Goal: Task Accomplishment & Management: Complete application form

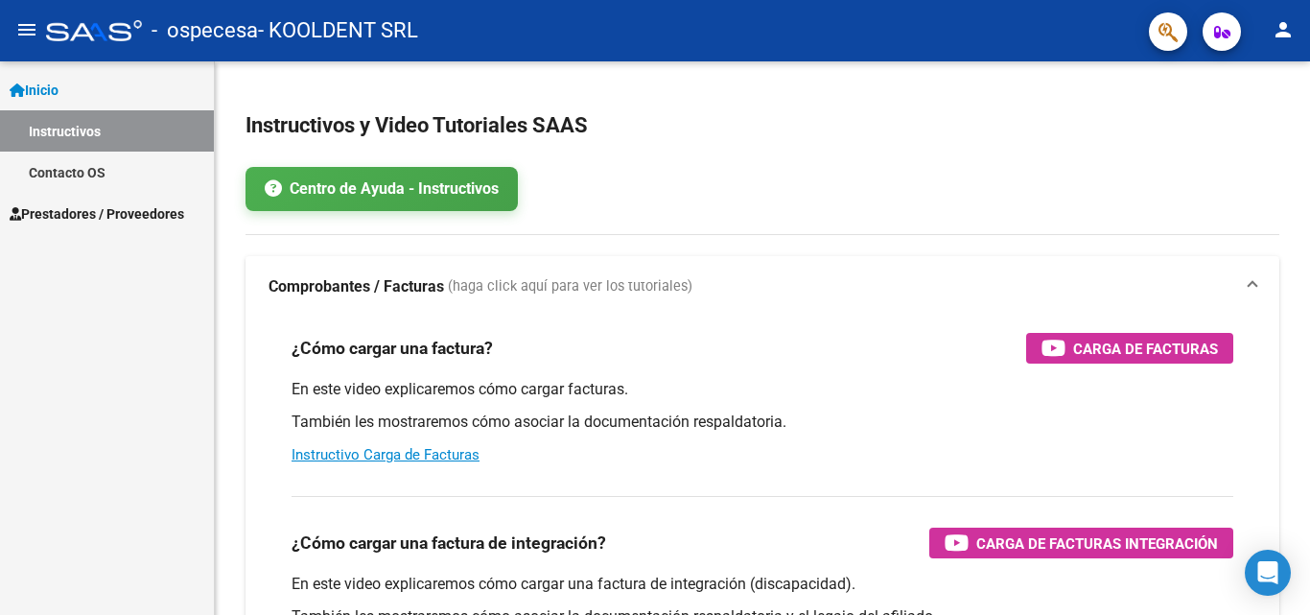
click at [176, 219] on span "Prestadores / Proveedores" at bounding box center [97, 213] width 175 height 21
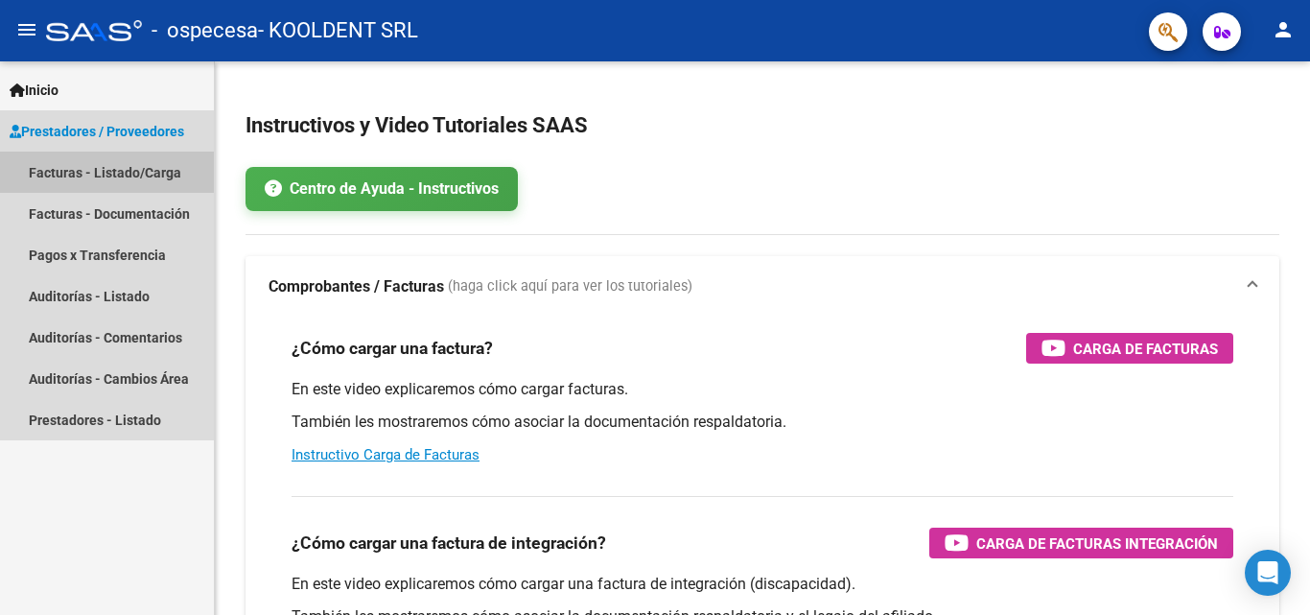
click at [127, 172] on link "Facturas - Listado/Carga" at bounding box center [107, 172] width 214 height 41
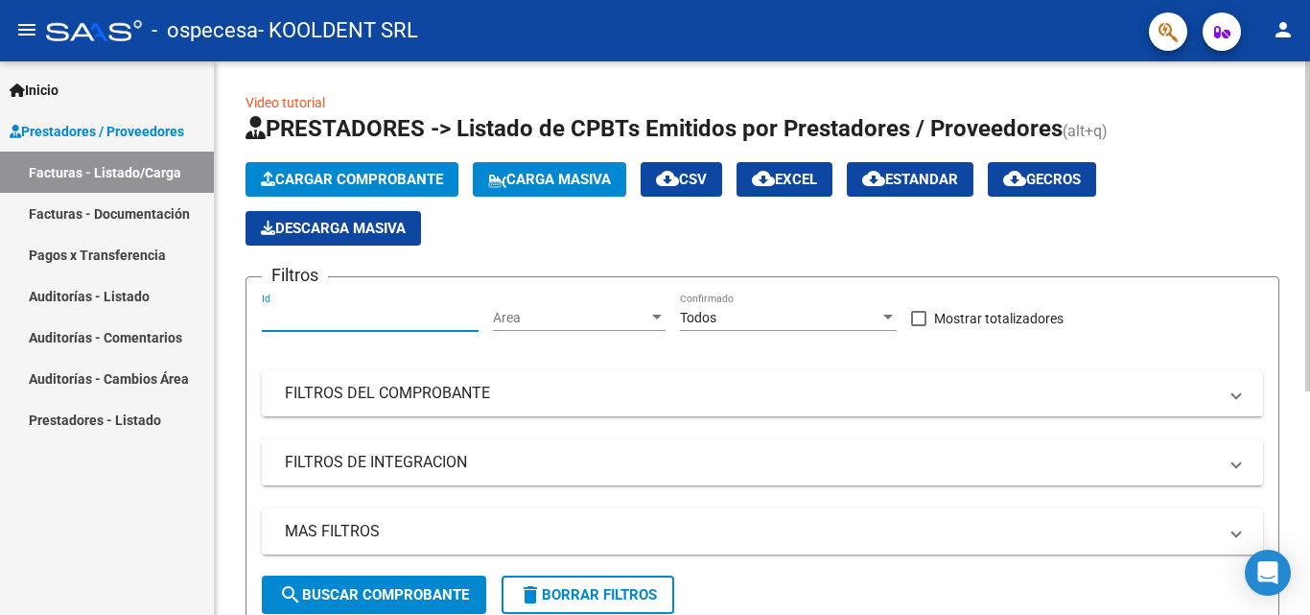
click at [354, 317] on input "Id" at bounding box center [370, 318] width 217 height 16
click at [569, 318] on span "Area" at bounding box center [570, 318] width 155 height 16
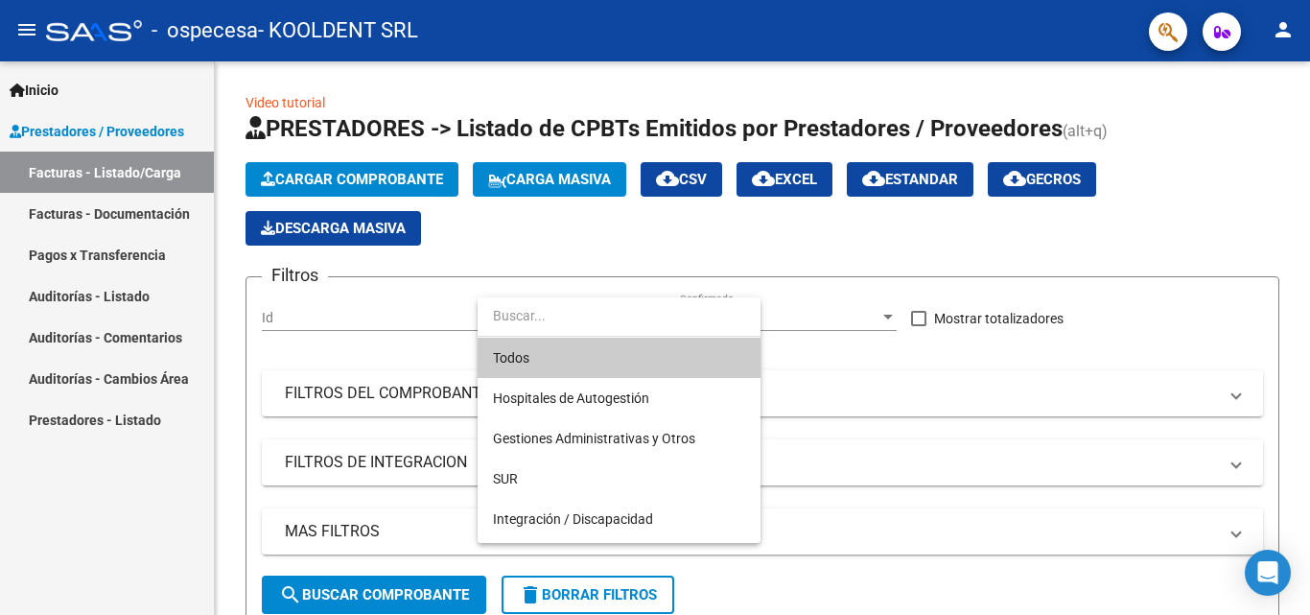
click at [375, 306] on div at bounding box center [655, 307] width 1310 height 615
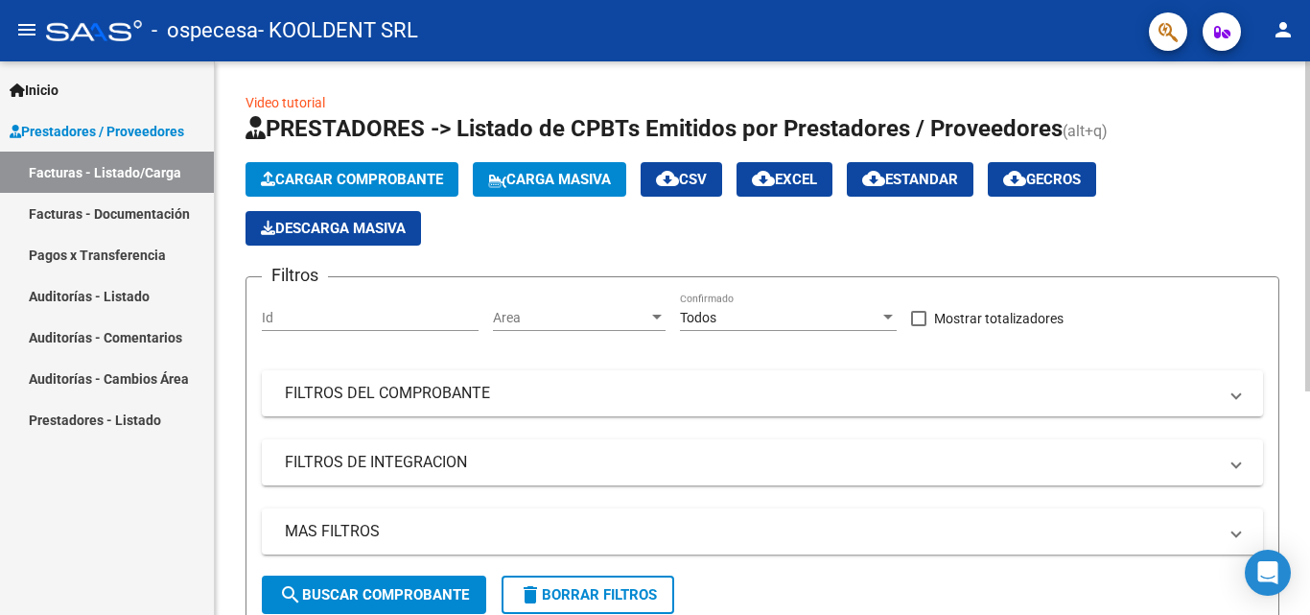
click at [347, 322] on input "Id" at bounding box center [370, 318] width 217 height 16
click at [344, 169] on button "Cargar Comprobante" at bounding box center [352, 179] width 213 height 35
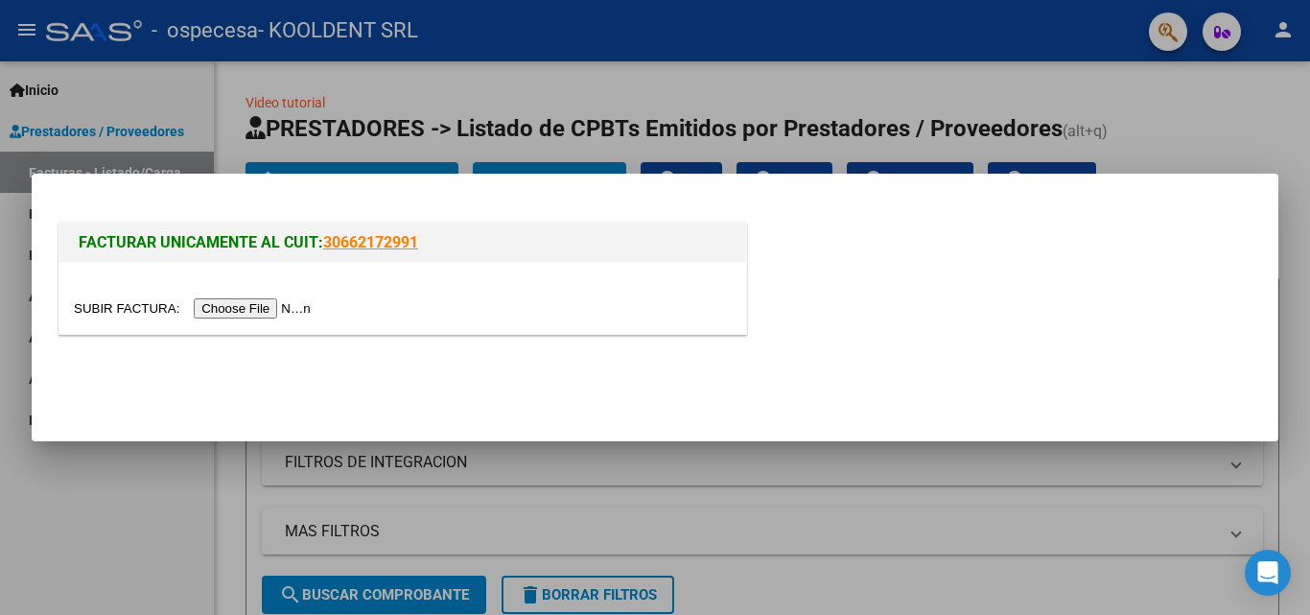
click at [269, 308] on input "file" at bounding box center [195, 308] width 243 height 20
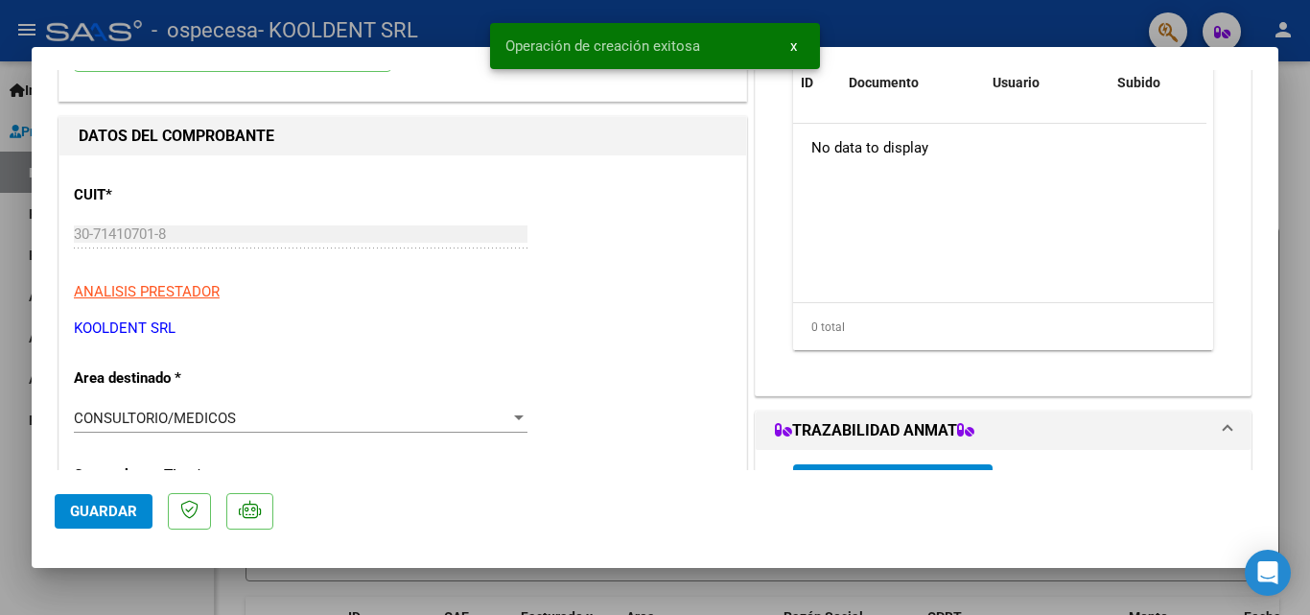
scroll to position [288, 0]
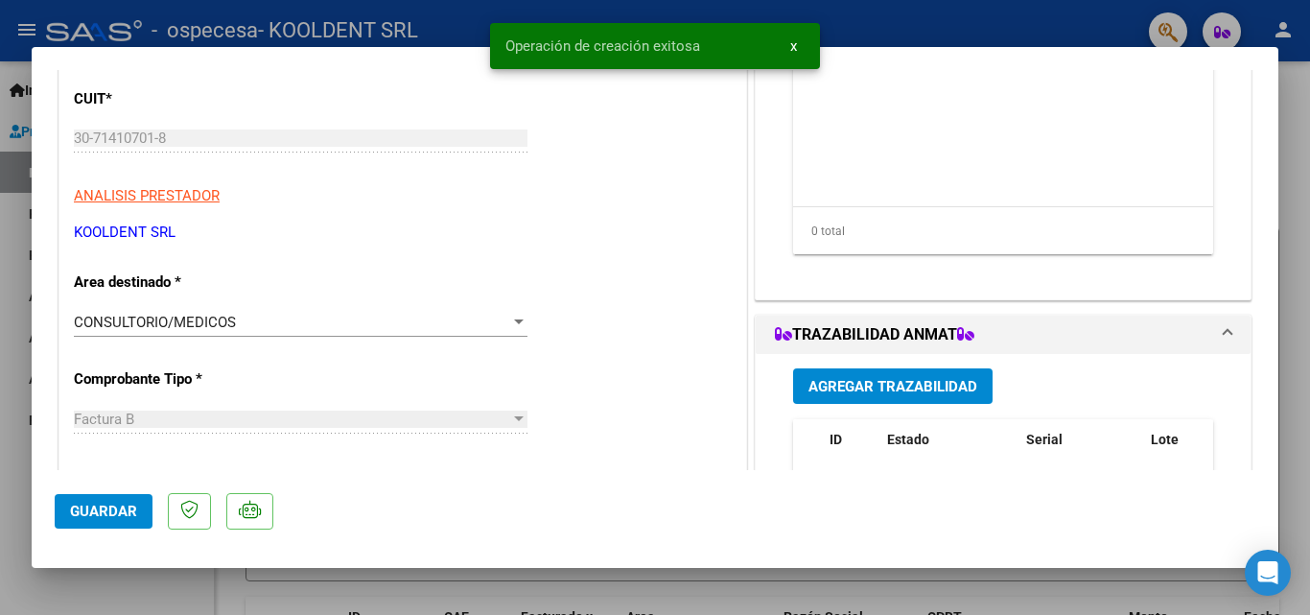
click at [421, 319] on div "CONSULTORIO/MEDICOS" at bounding box center [292, 322] width 436 height 17
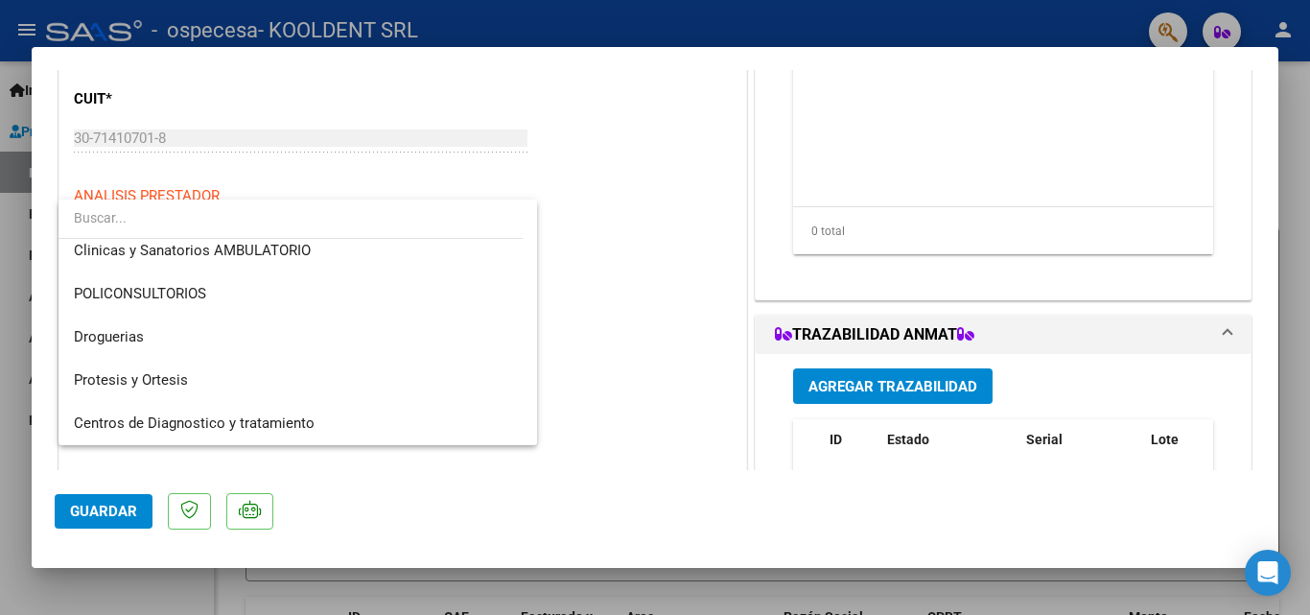
scroll to position [0, 0]
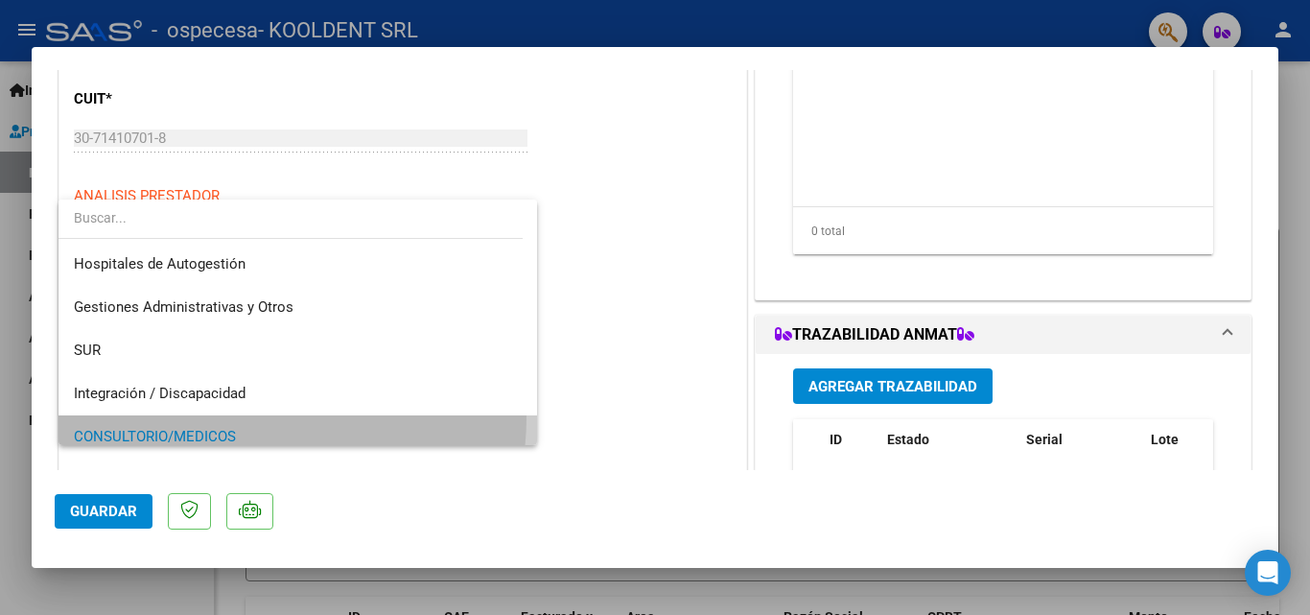
click at [273, 418] on span "CONSULTORIO/MEDICOS" at bounding box center [298, 436] width 448 height 43
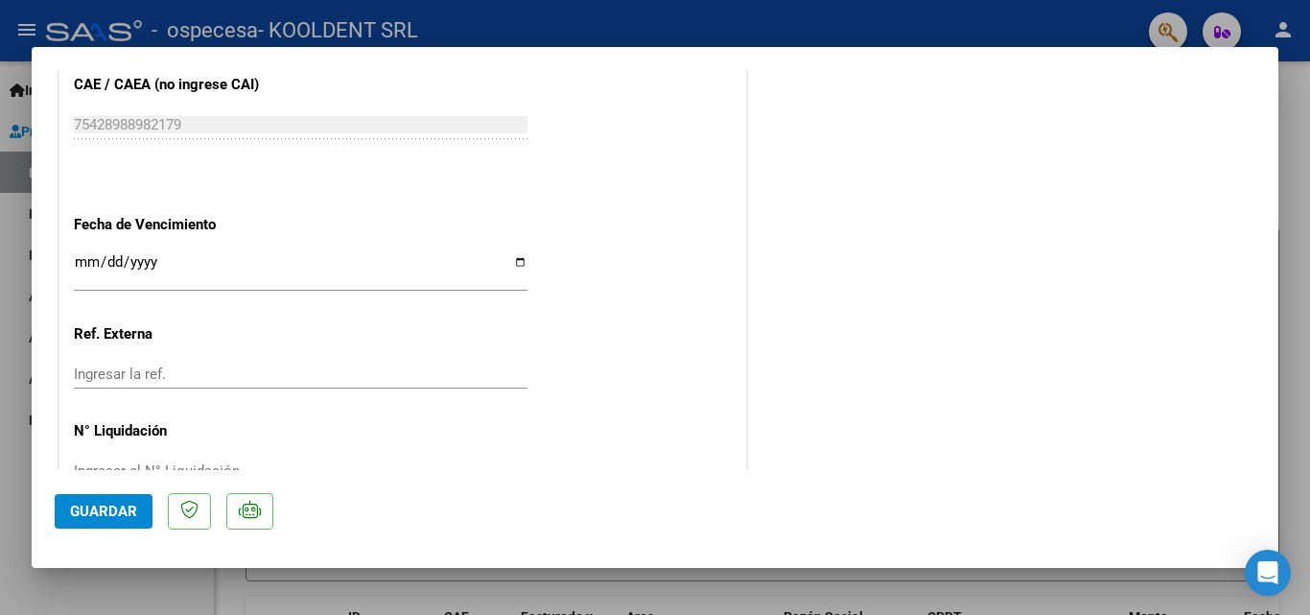
scroll to position [1037, 0]
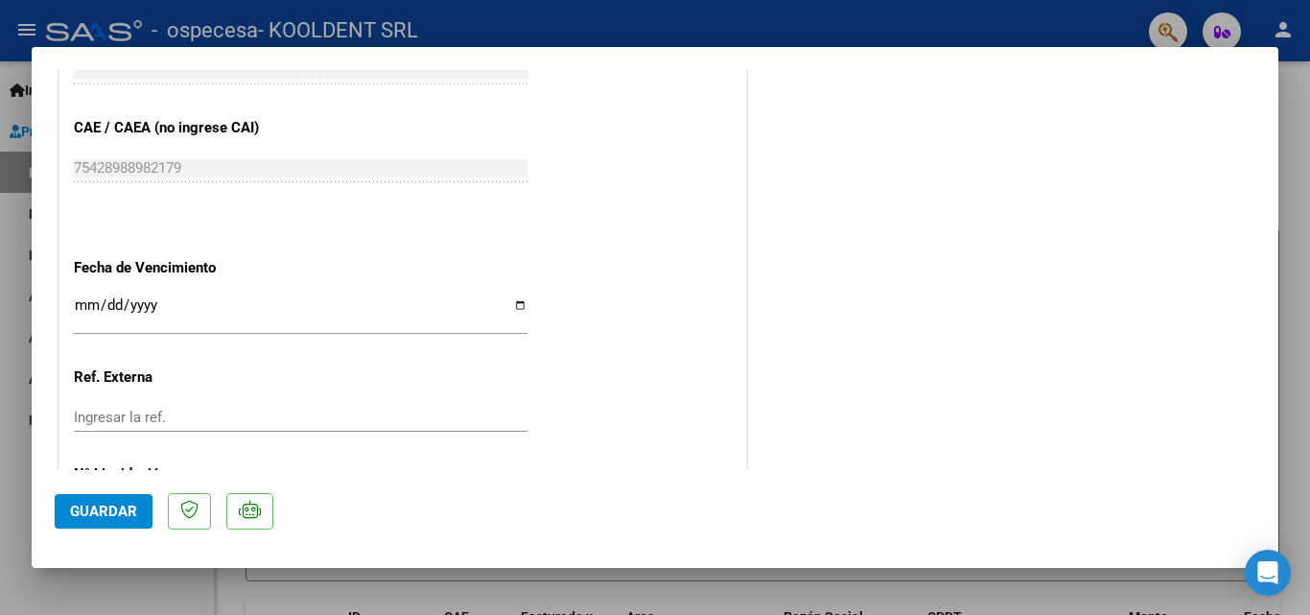
click at [95, 302] on input "Ingresar la fecha" at bounding box center [301, 312] width 454 height 31
click at [519, 298] on input "Ingresar la fecha" at bounding box center [301, 312] width 454 height 31
type input "[DATE]"
click at [112, 418] on input "Ingresar la ref." at bounding box center [301, 417] width 454 height 17
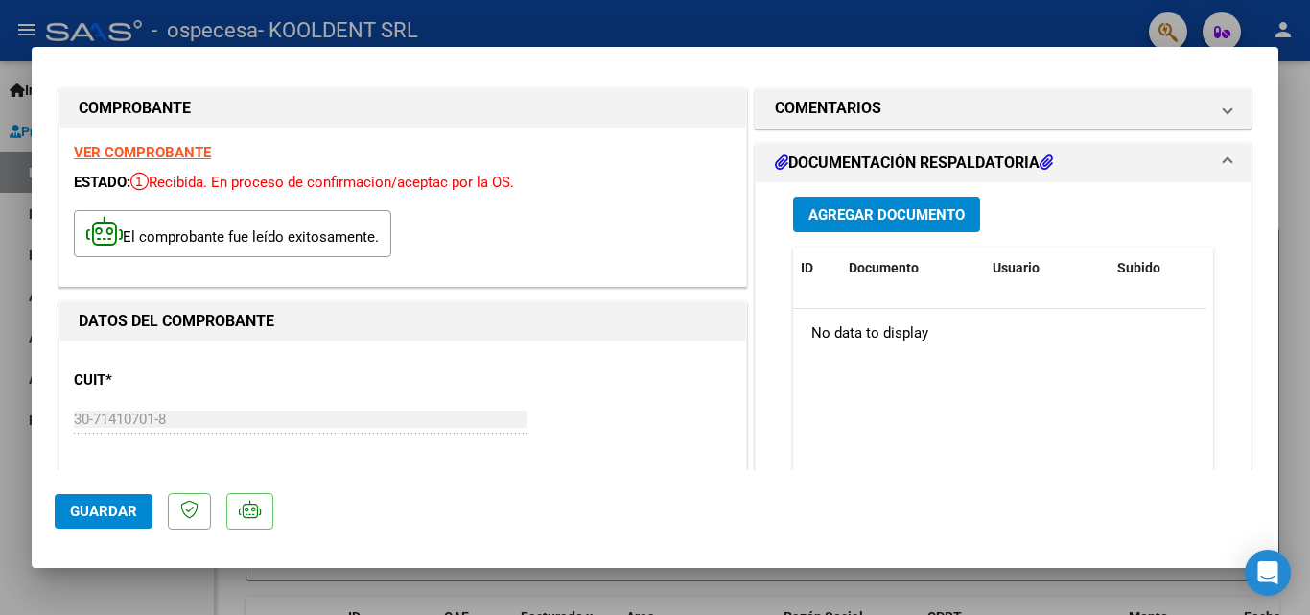
scroll to position [0, 0]
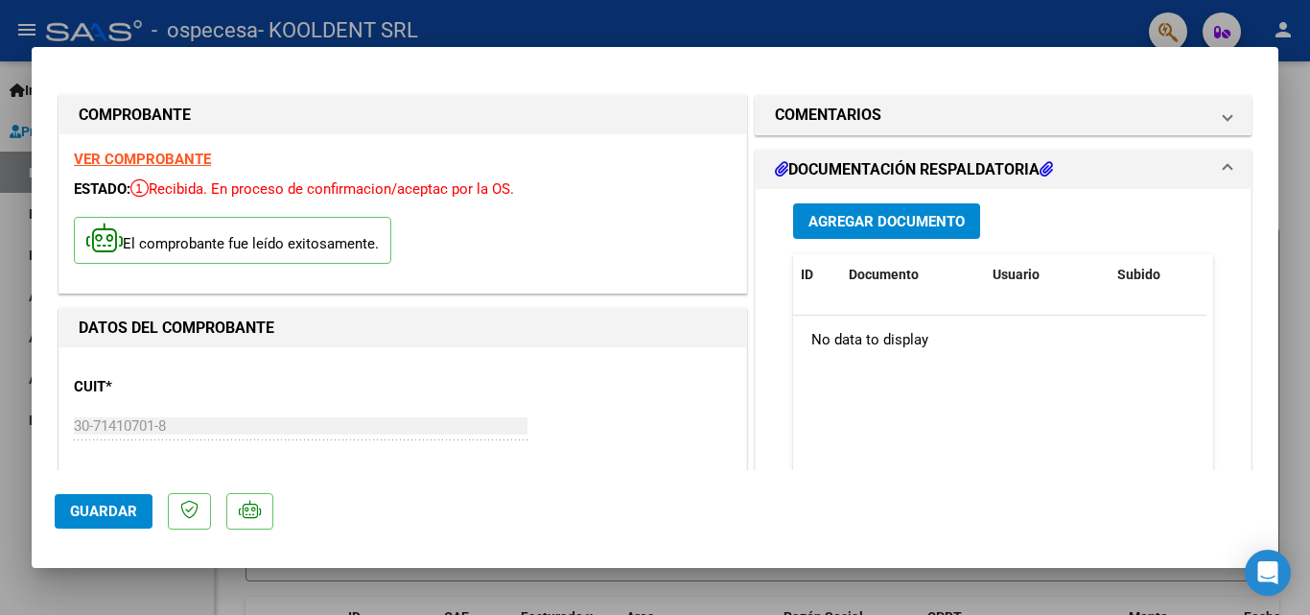
click at [867, 230] on span "Agregar Documento" at bounding box center [887, 221] width 156 height 17
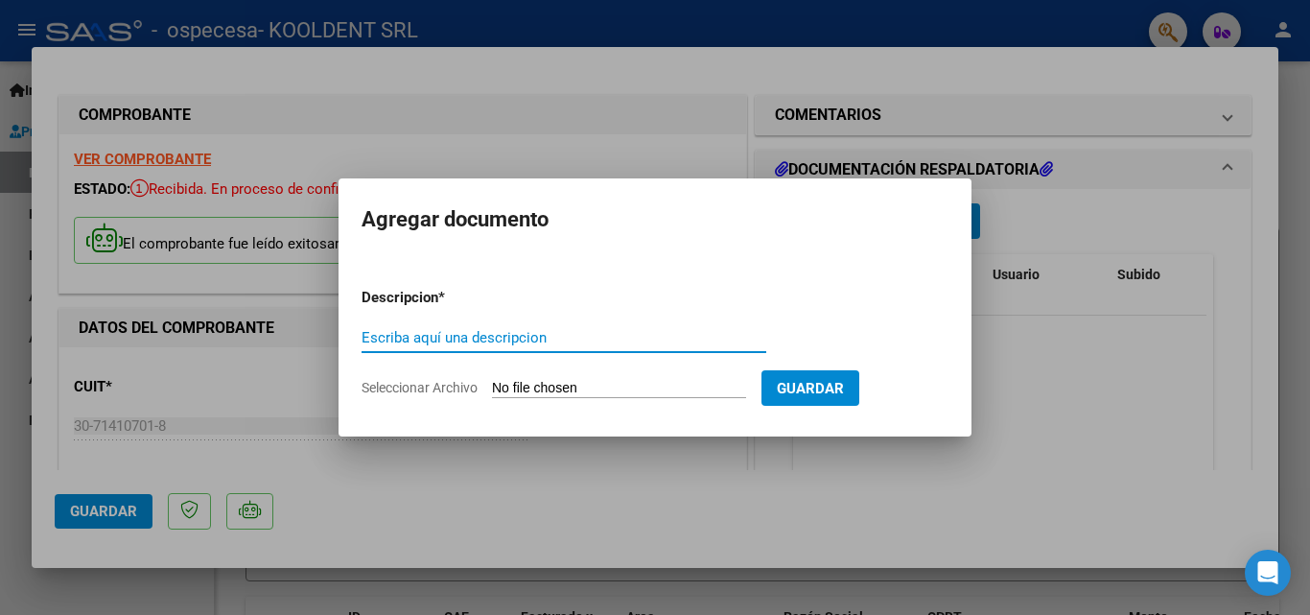
click at [525, 348] on div "Escriba aquí una descripcion" at bounding box center [564, 337] width 405 height 29
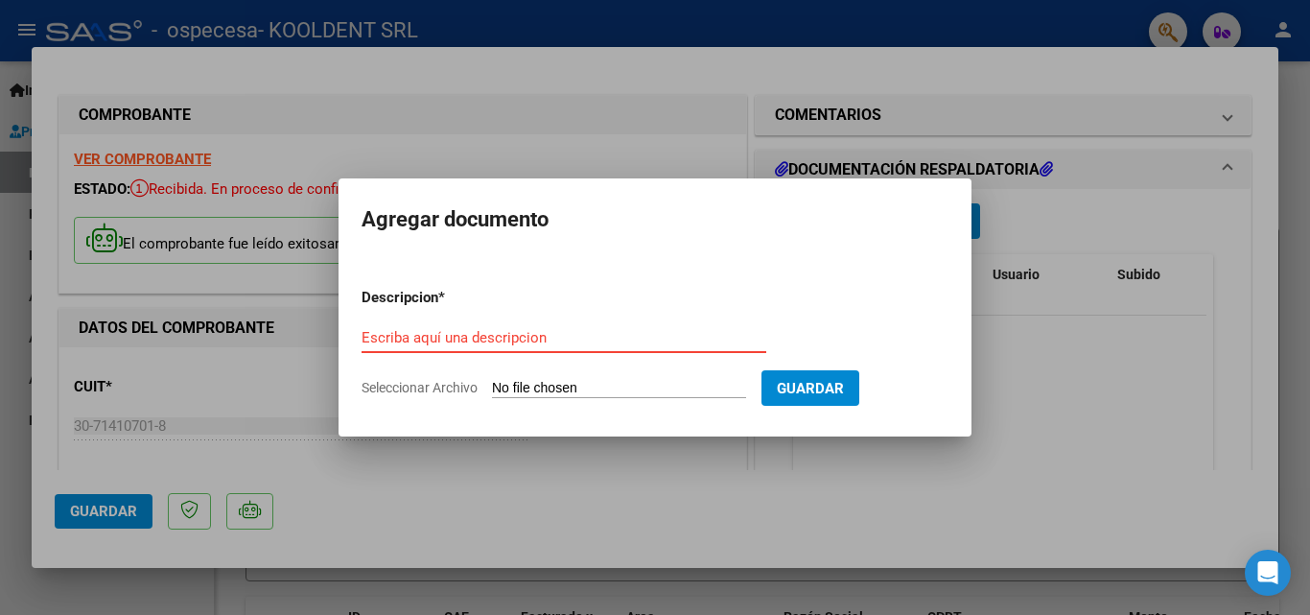
click at [524, 332] on input "Escriba aquí una descripcion" at bounding box center [564, 337] width 405 height 17
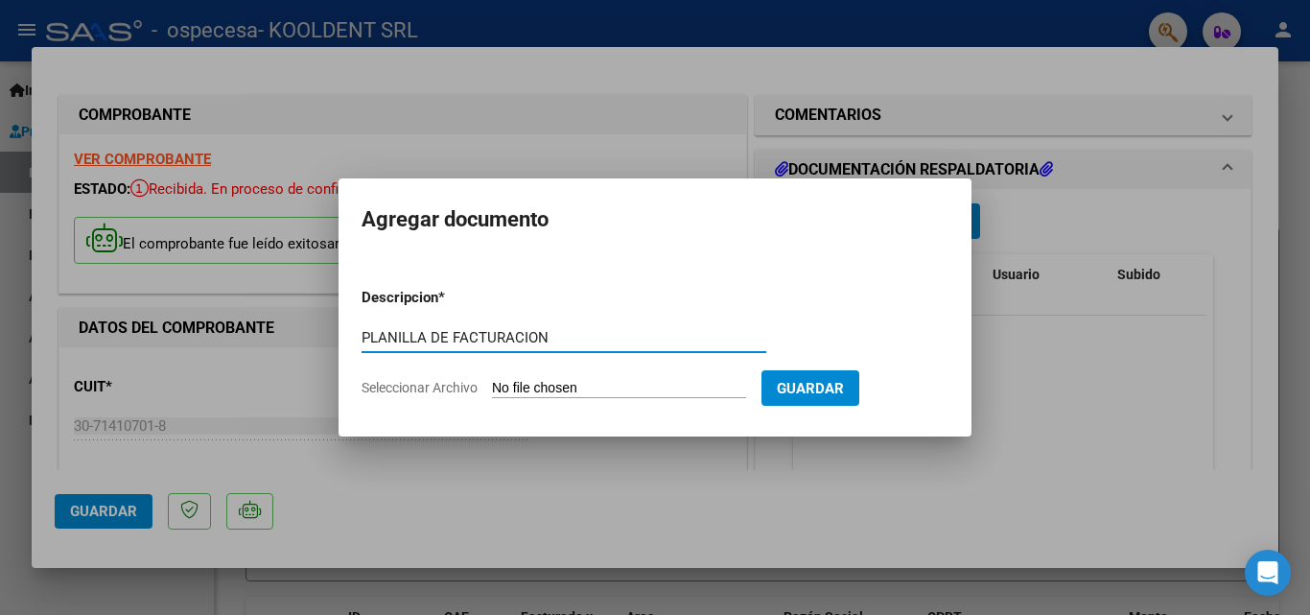
type input "PLANILLA DE FACTURACION"
click at [536, 389] on input "Seleccionar Archivo" at bounding box center [619, 389] width 254 height 18
type input "C:\fakepath\CERAMISTA AGOSOT 2025.xlsx"
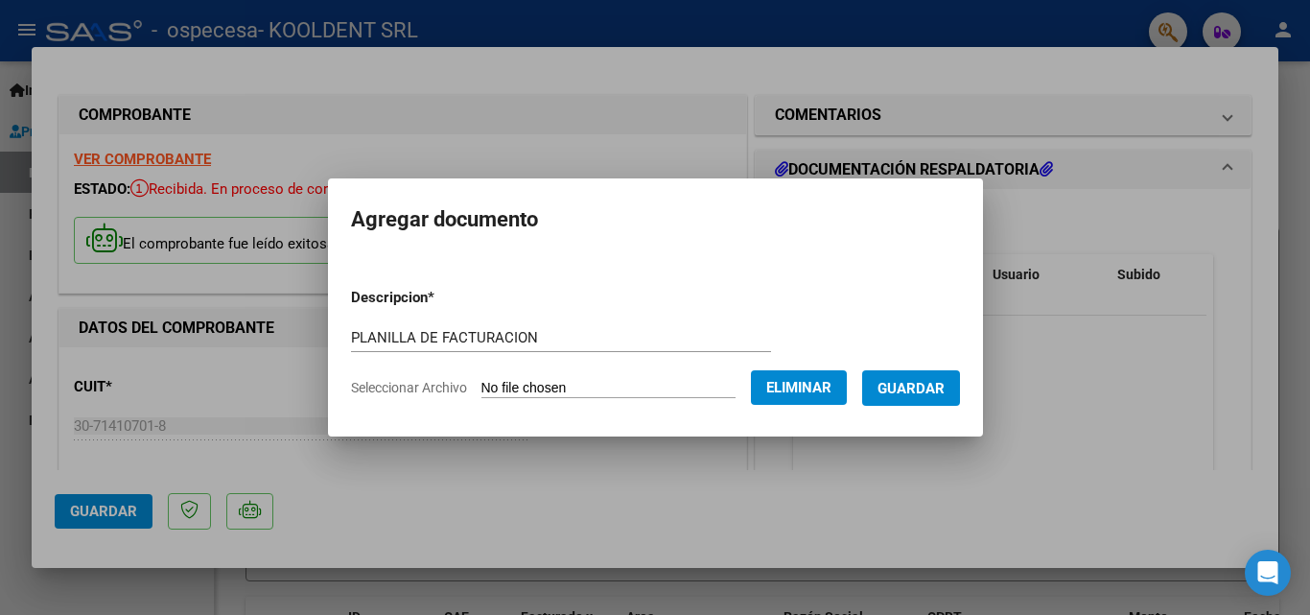
click at [919, 380] on span "Guardar" at bounding box center [911, 388] width 67 height 17
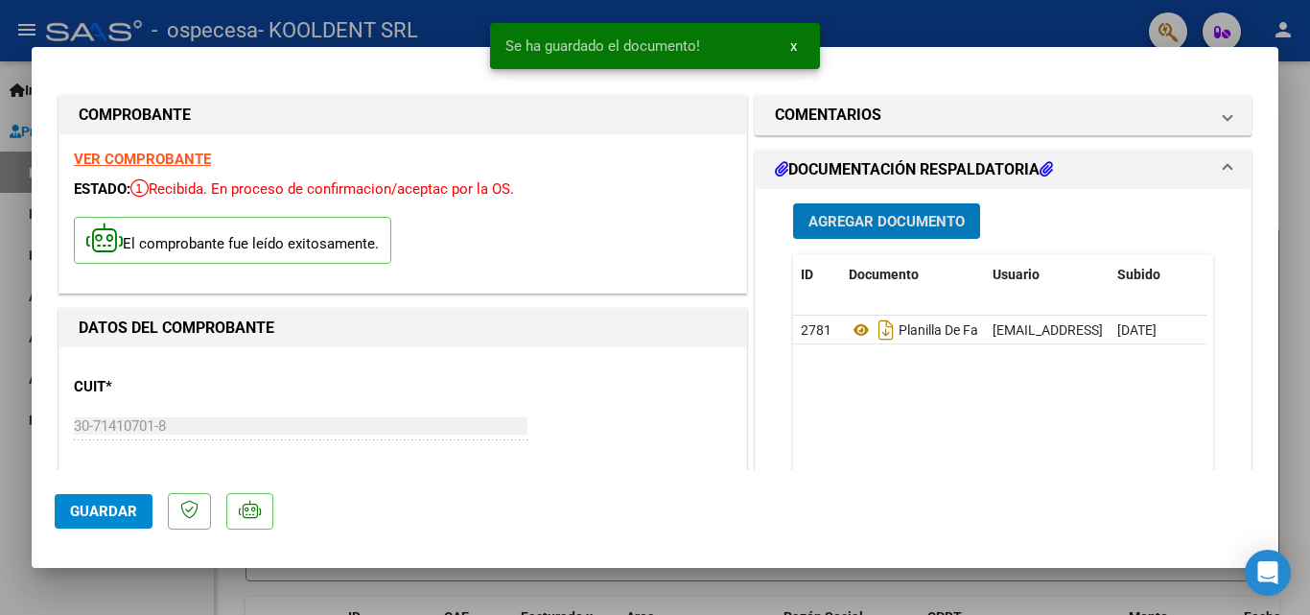
click at [896, 215] on span "Agregar Documento" at bounding box center [887, 221] width 156 height 17
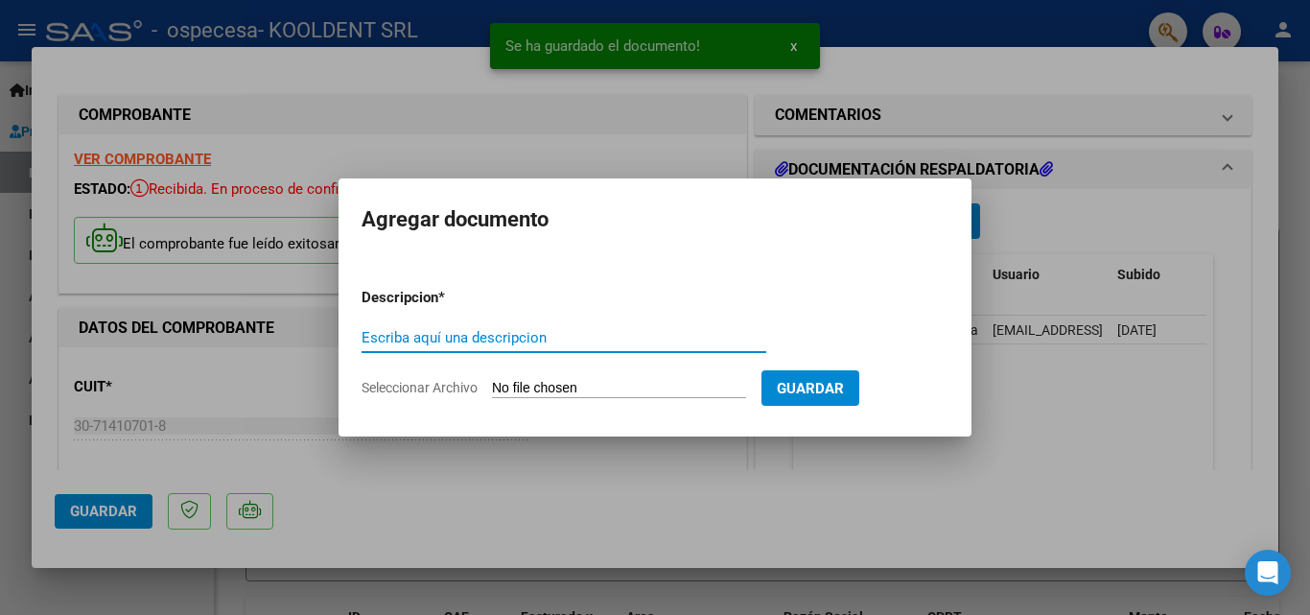
click at [414, 327] on div "Escriba aquí una descripcion" at bounding box center [564, 337] width 405 height 29
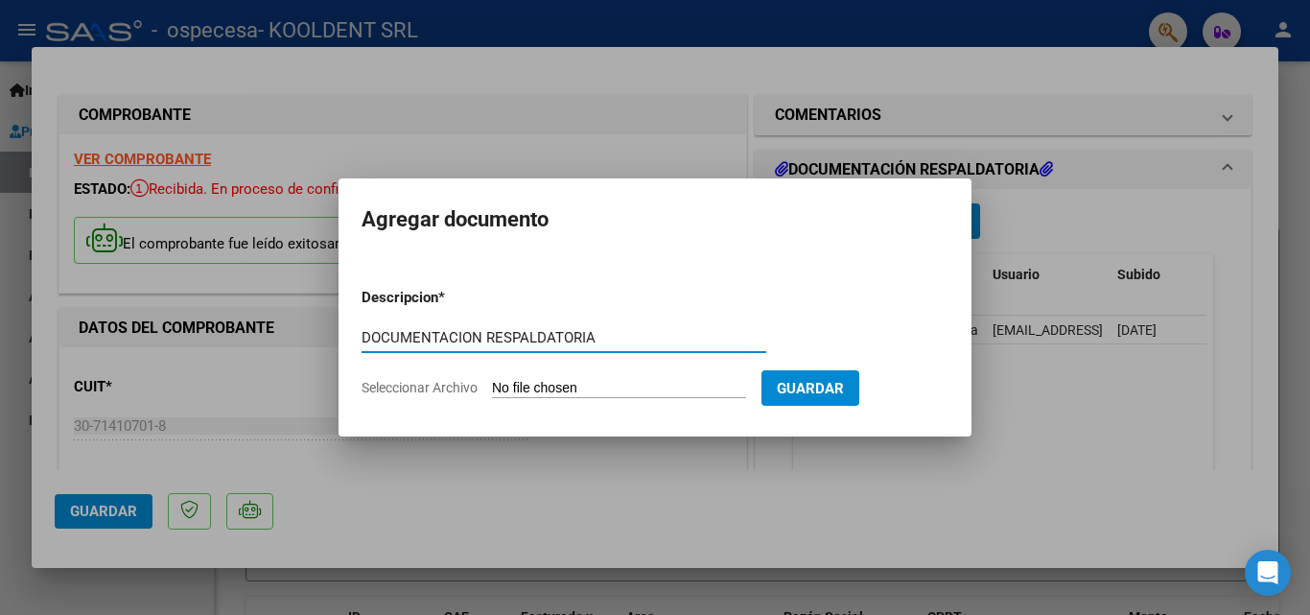
type input "DOCUMENTACION RESPALDATORIA"
click at [581, 381] on input "Seleccionar Archivo" at bounding box center [619, 389] width 254 height 18
type input "C:\fakepath\FICHAS CERAMISTA [DATE].pdf"
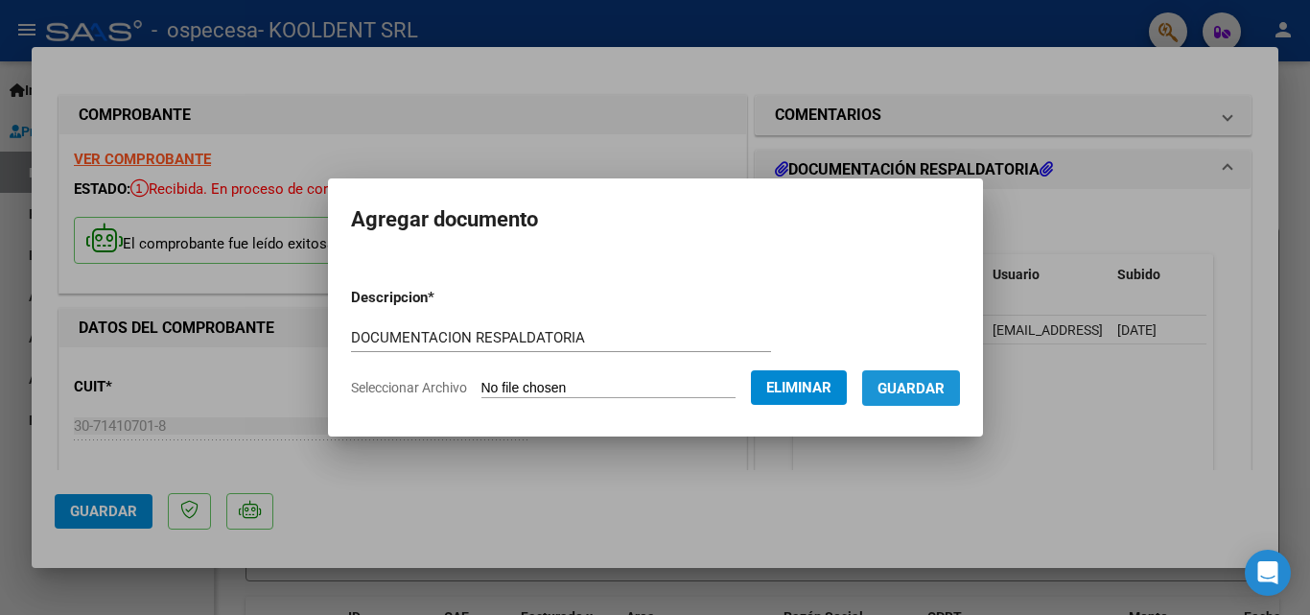
click at [935, 391] on span "Guardar" at bounding box center [911, 388] width 67 height 17
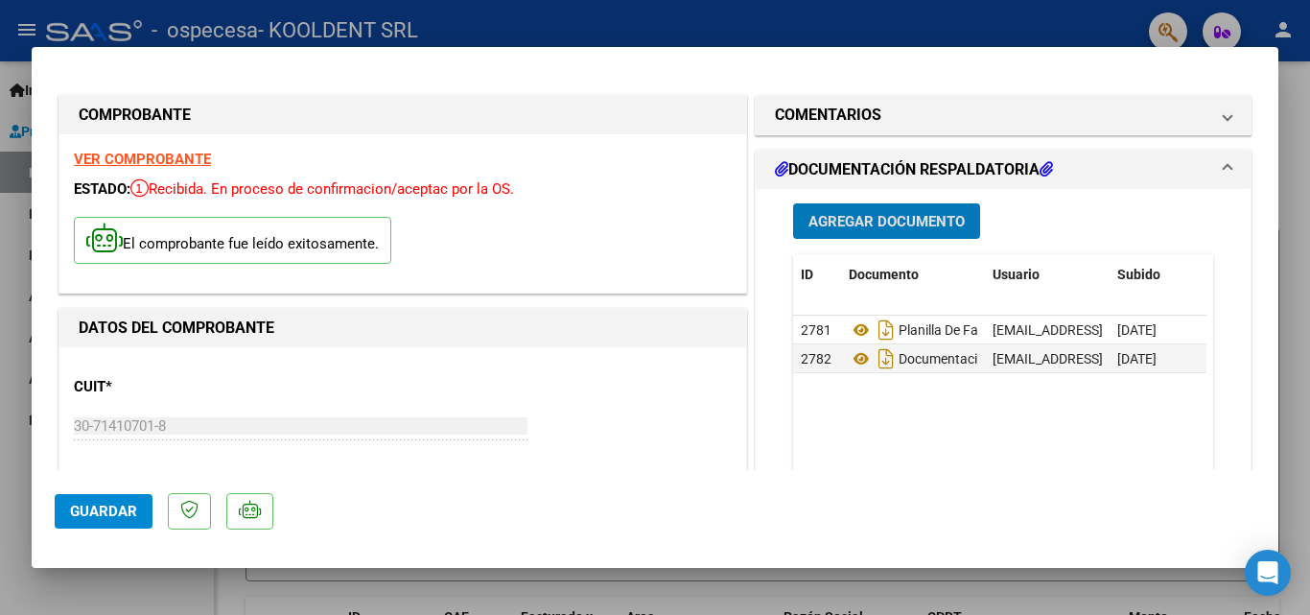
click at [115, 520] on button "Guardar" at bounding box center [104, 511] width 98 height 35
click at [12, 307] on div at bounding box center [655, 307] width 1310 height 615
type input "$ 0,00"
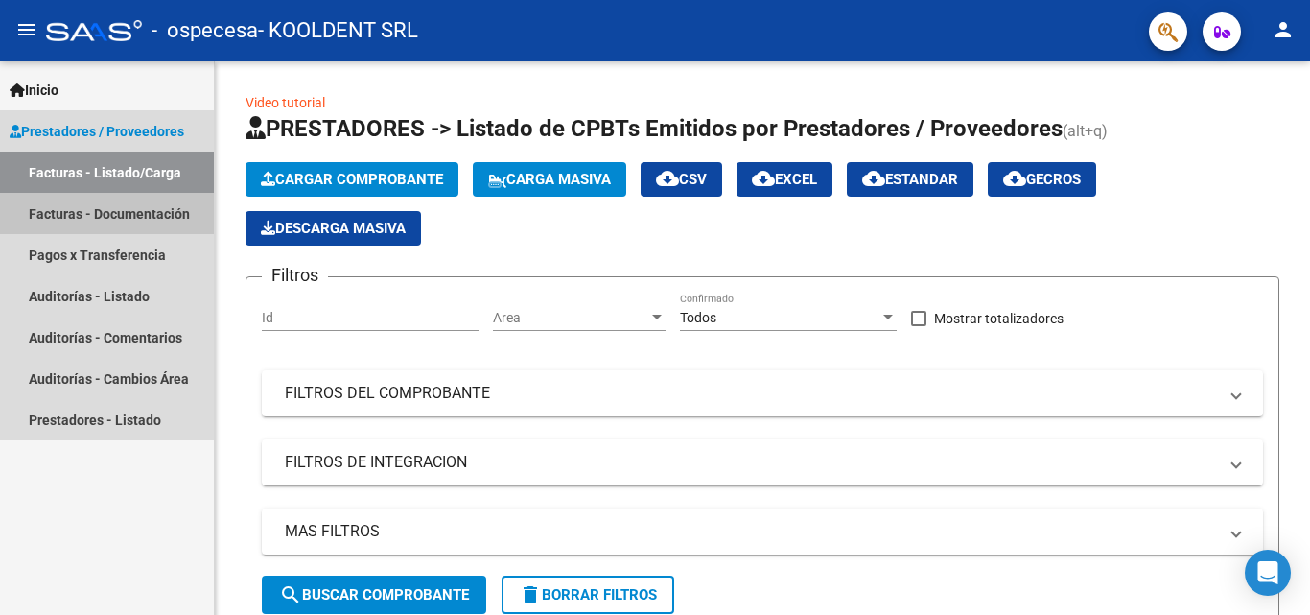
click at [144, 221] on link "Facturas - Documentación" at bounding box center [107, 213] width 214 height 41
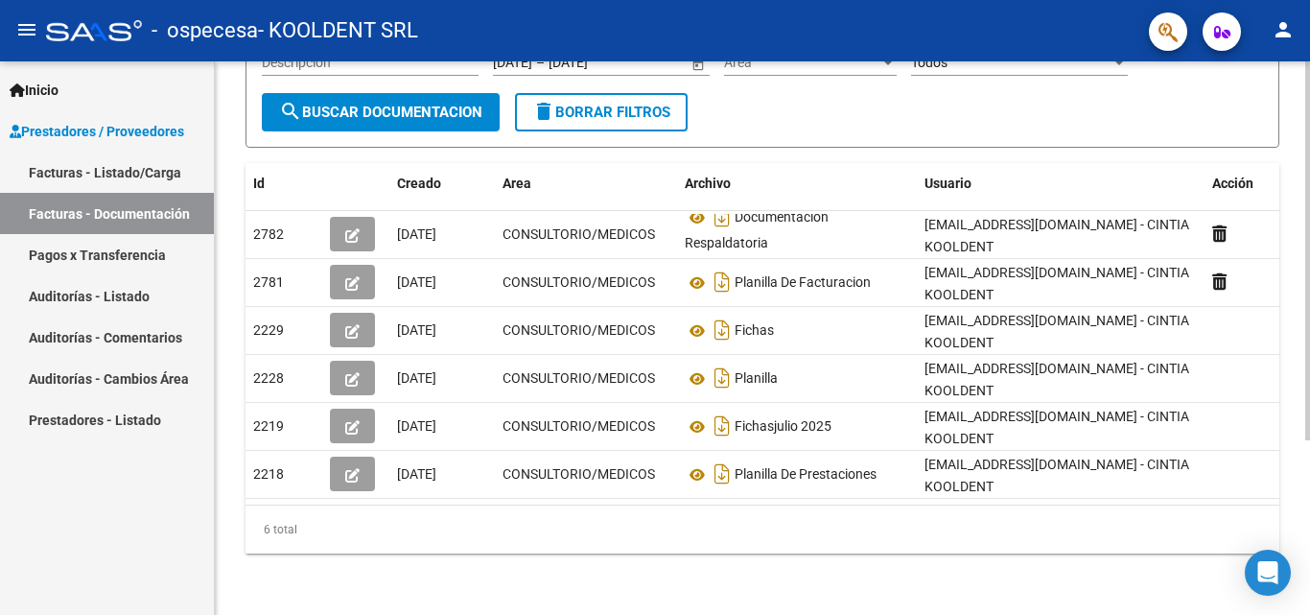
scroll to position [255, 0]
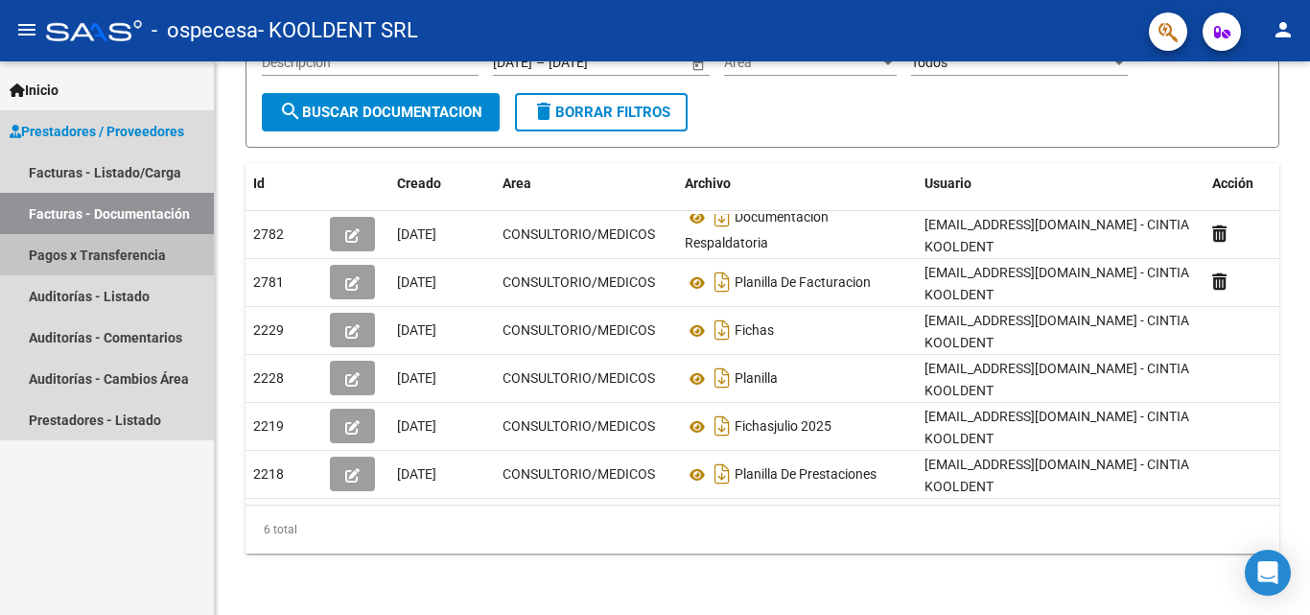
click at [90, 265] on link "Pagos x Transferencia" at bounding box center [107, 254] width 214 height 41
